Goal: Information Seeking & Learning: Learn about a topic

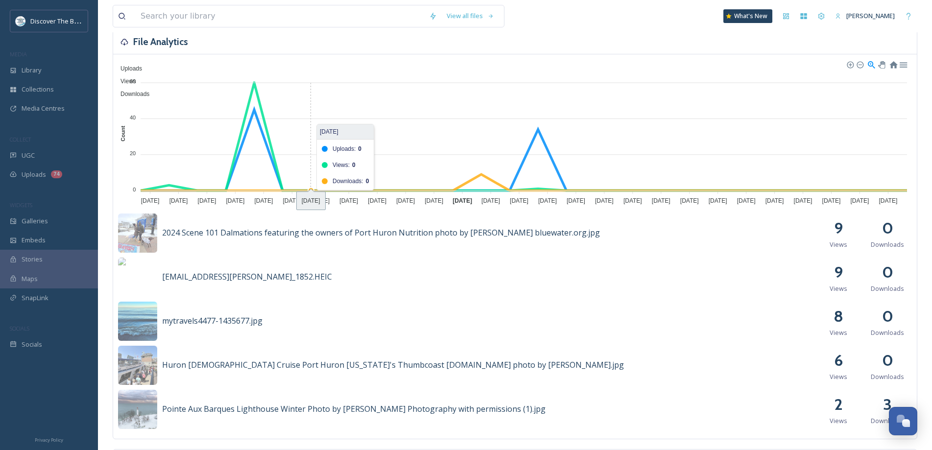
scroll to position [49, 0]
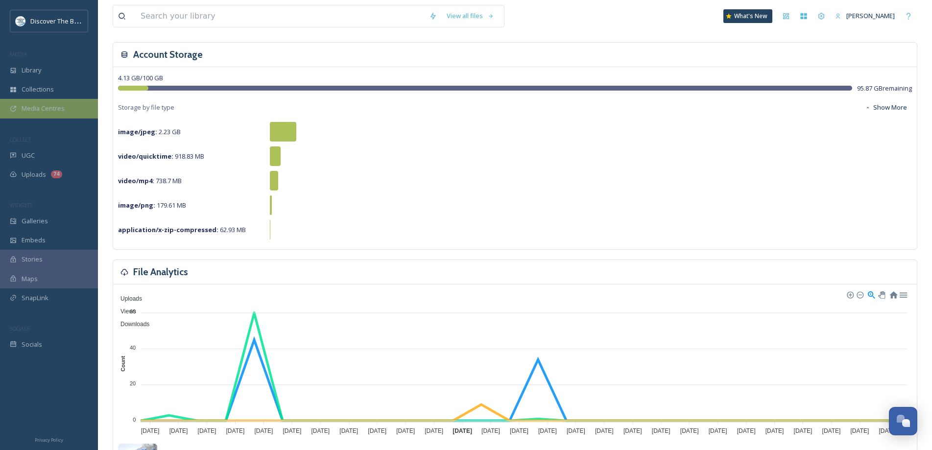
click at [56, 112] on span "Media Centres" at bounding box center [43, 108] width 43 height 9
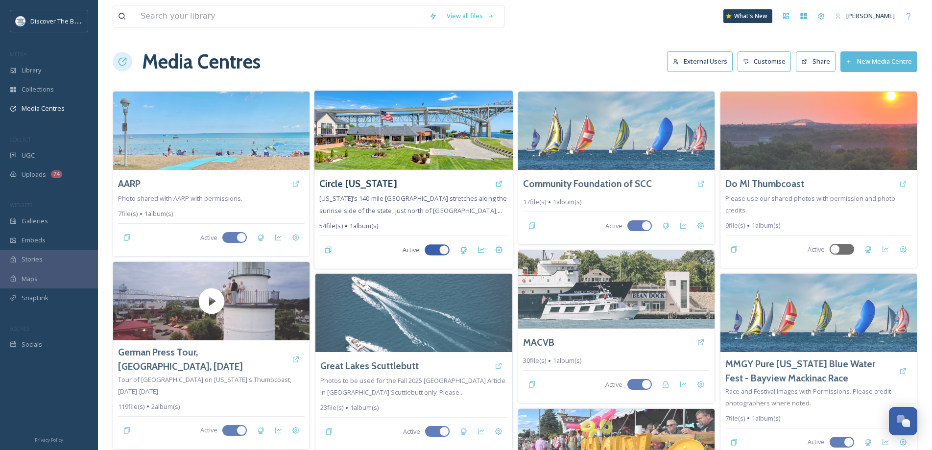
click at [395, 134] on img at bounding box center [414, 130] width 198 height 79
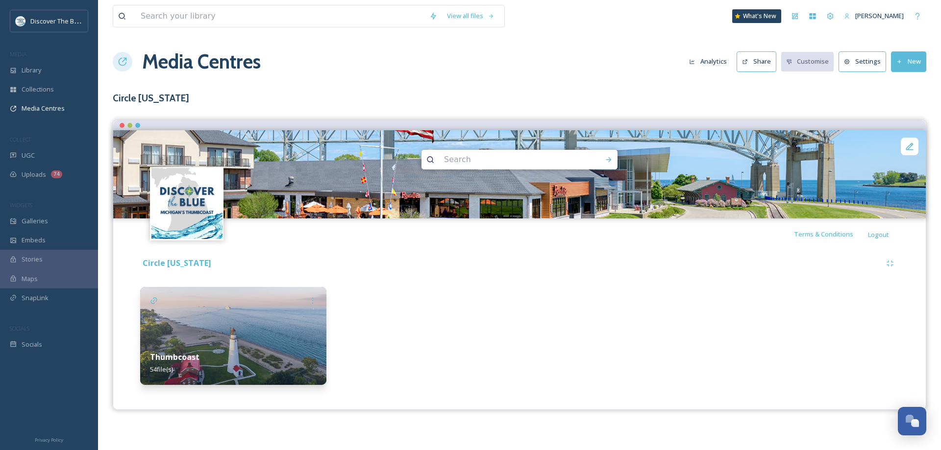
click at [292, 354] on div "Thumbcoast 54 file(s)" at bounding box center [233, 364] width 186 height 44
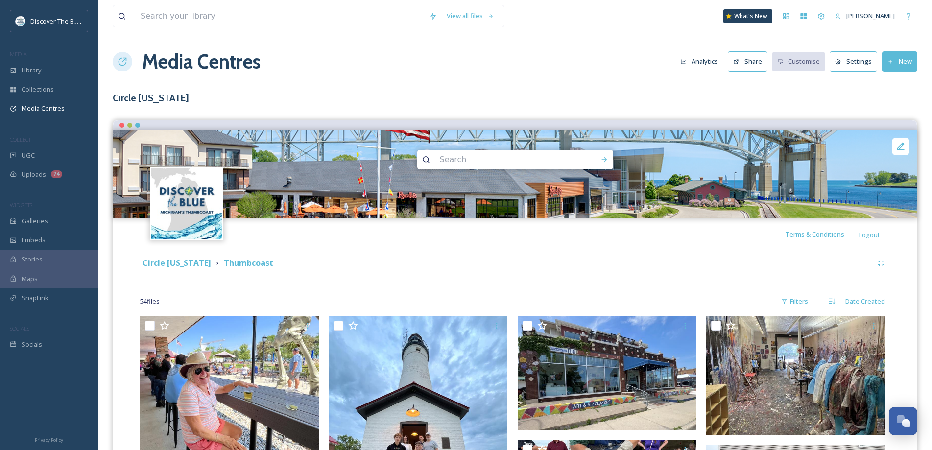
click at [702, 60] on button "Analytics" at bounding box center [700, 61] width 48 height 19
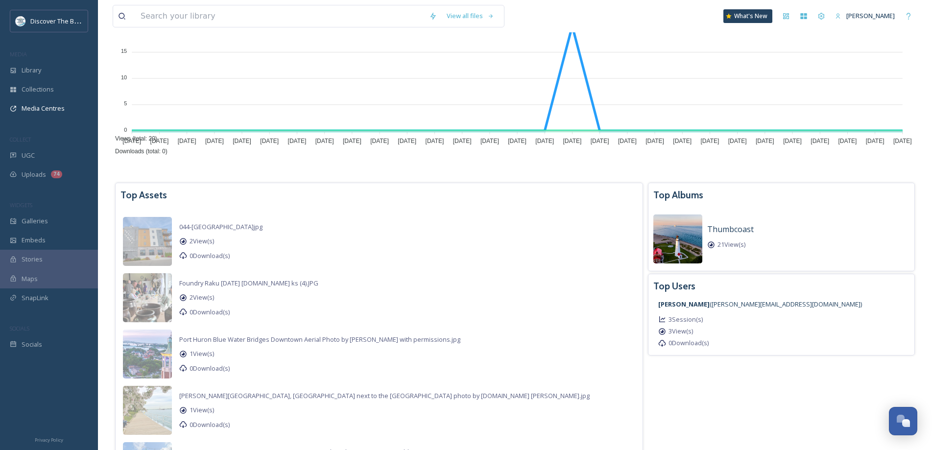
scroll to position [201, 0]
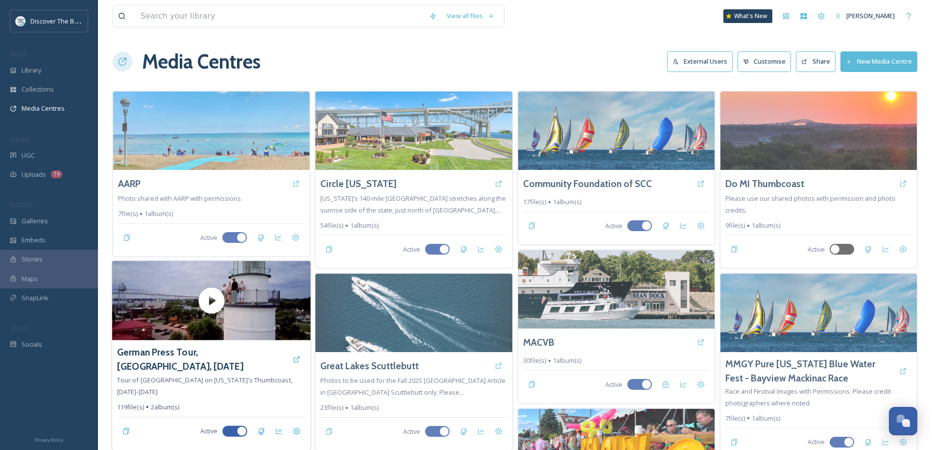
scroll to position [147, 0]
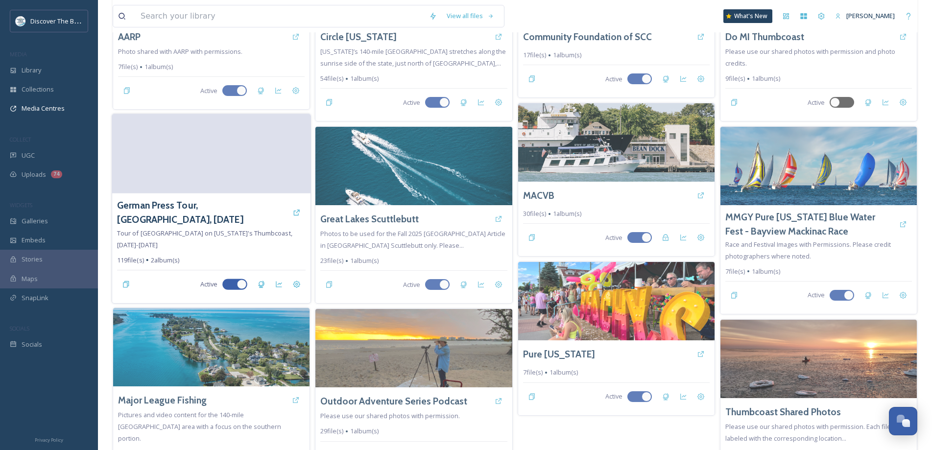
click at [266, 167] on video at bounding box center [211, 153] width 198 height 79
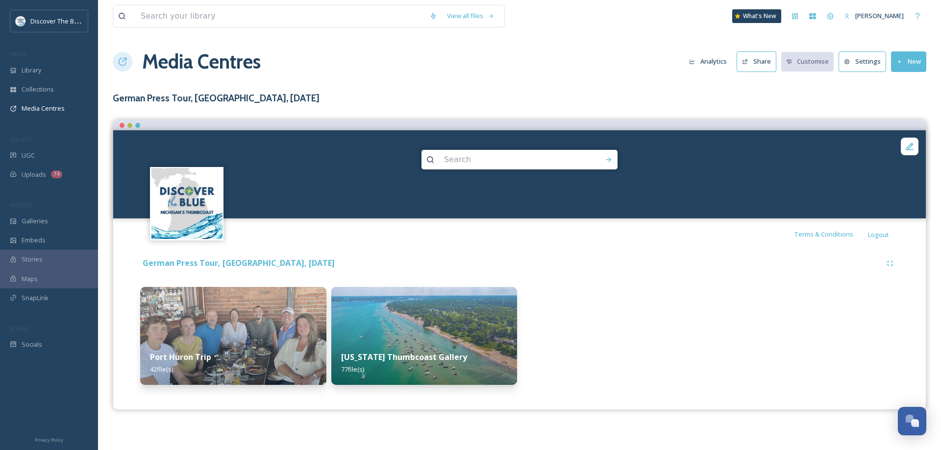
click at [716, 63] on button "Analytics" at bounding box center [708, 61] width 48 height 19
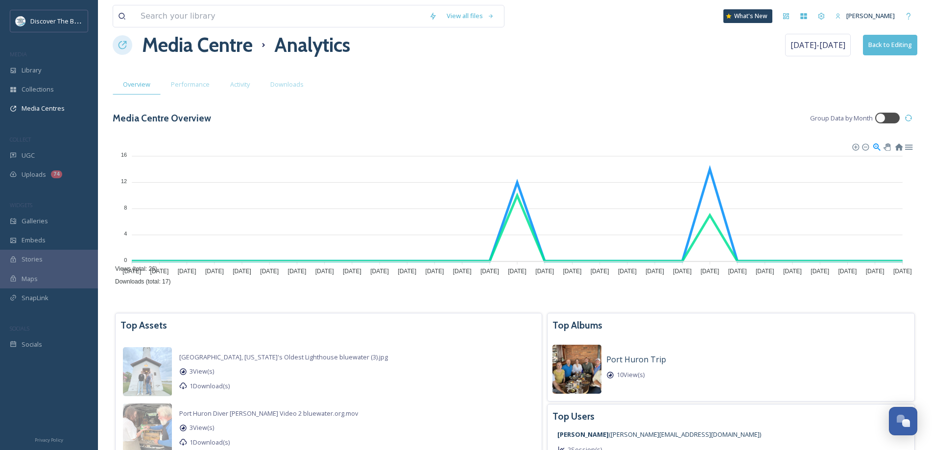
scroll to position [5, 0]
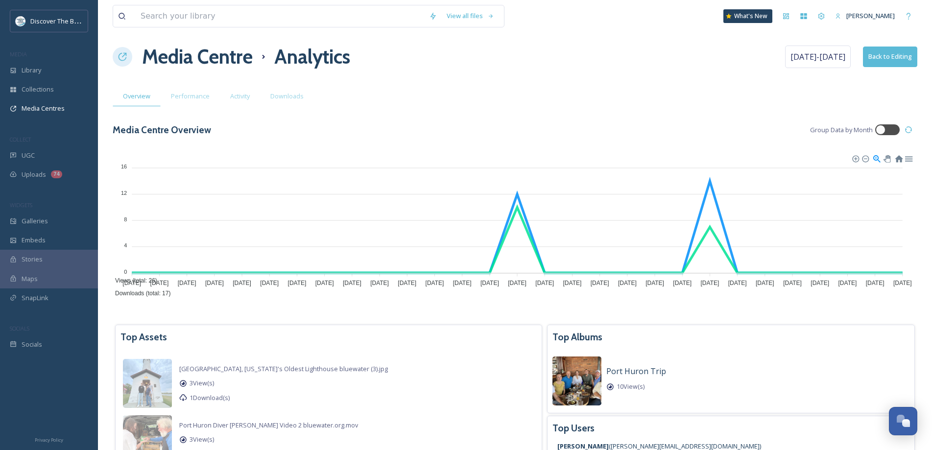
click at [226, 52] on h1 "Media Centre" at bounding box center [197, 56] width 111 height 29
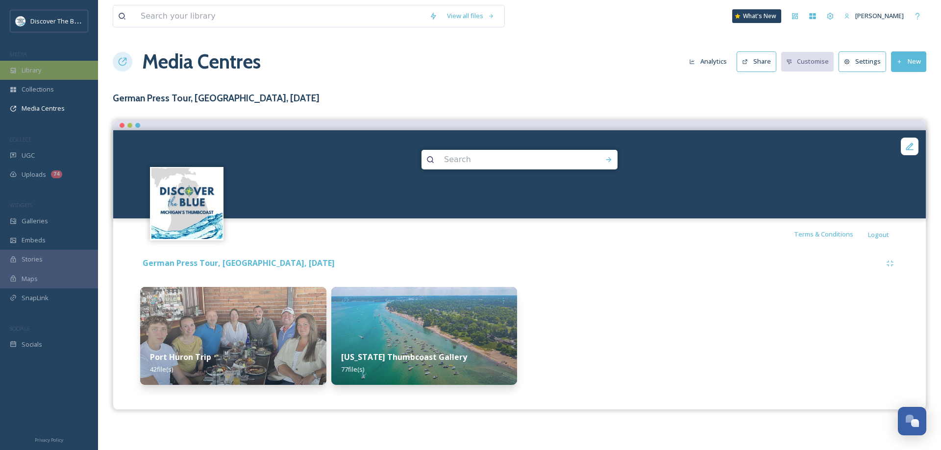
click at [56, 73] on div "Library" at bounding box center [49, 70] width 98 height 19
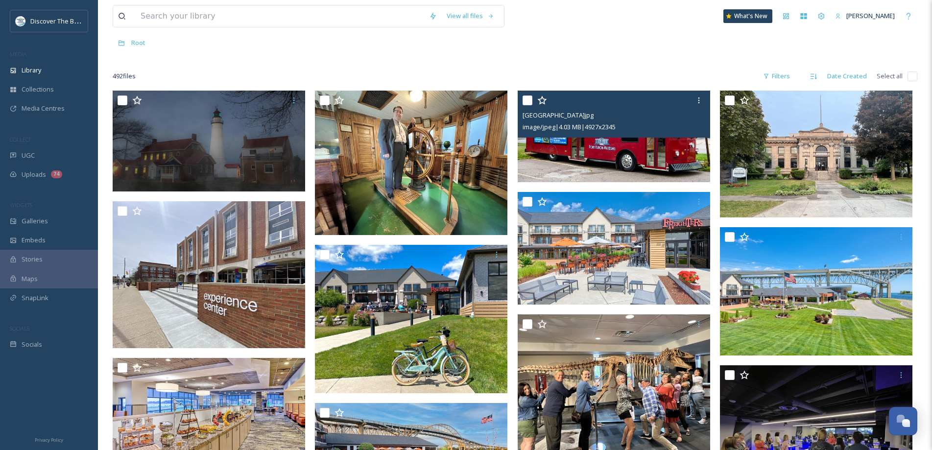
scroll to position [98, 0]
